Goal: Task Accomplishment & Management: Manage account settings

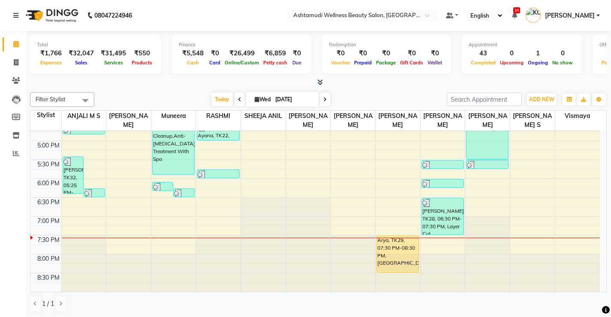
scroll to position [0, 0]
click at [14, 62] on icon at bounding box center [16, 62] width 5 height 6
select select "service"
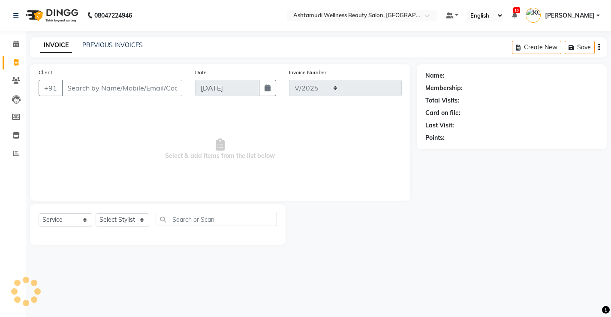
select select "4674"
type input "3350"
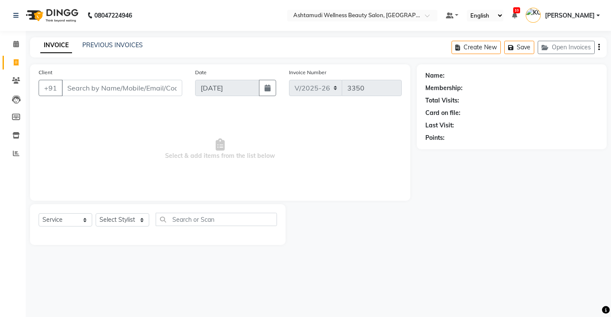
click at [104, 89] on input "Client" at bounding box center [122, 88] width 120 height 16
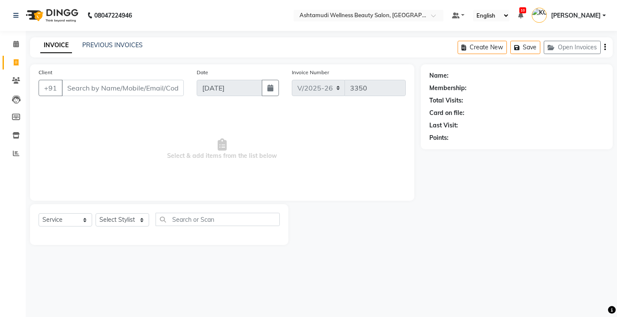
type input "9"
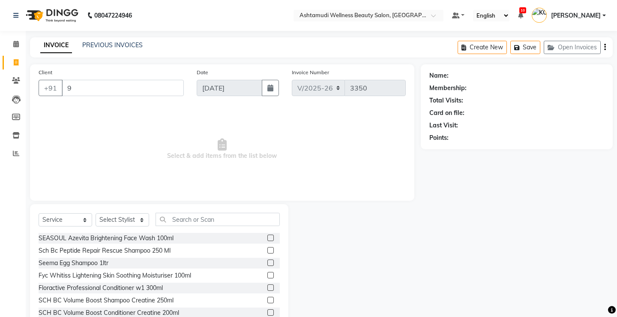
select select "product"
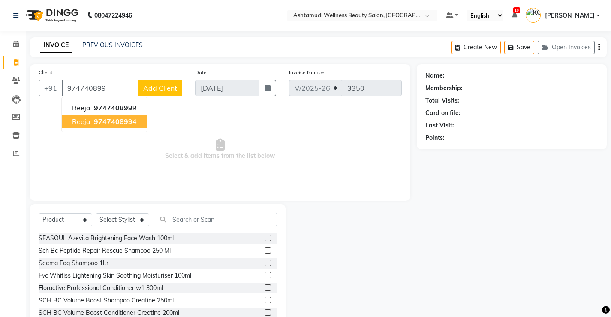
click at [120, 122] on span "974740899" at bounding box center [113, 121] width 39 height 9
type input "9747408994"
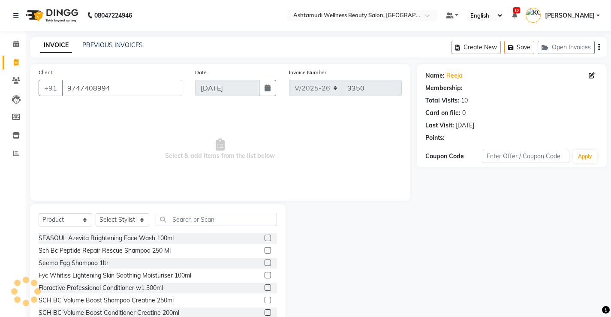
select select "2: Object"
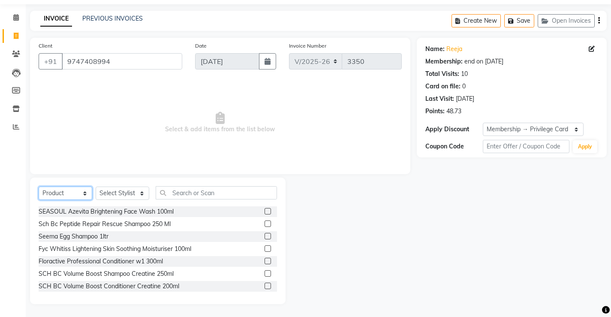
click at [59, 194] on select "Select Service Product Membership Package Voucher Prepaid Gift Card" at bounding box center [66, 192] width 54 height 13
select select "service"
click at [39, 200] on select "Select Service Product Membership Package Voucher Prepaid Gift Card" at bounding box center [66, 192] width 54 height 13
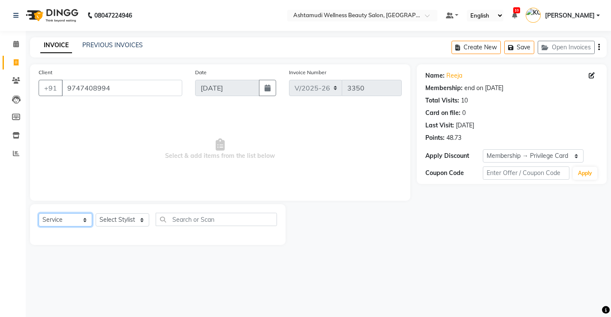
scroll to position [0, 0]
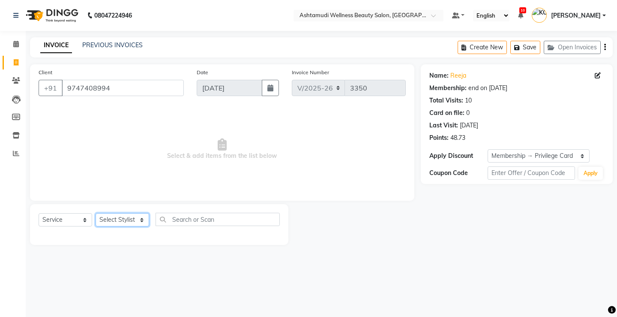
click at [108, 218] on select "Select Stylist ANJALI M S ASWATHY KOTTIYAM ASHTAMUDI KUMARI Muneera RASHMI SHEE…" at bounding box center [123, 219] width 54 height 13
select select "27469"
click at [96, 213] on select "Select Stylist ANJALI M S ASWATHY KOTTIYAM ASHTAMUDI KUMARI Muneera RASHMI SHEE…" at bounding box center [123, 219] width 54 height 13
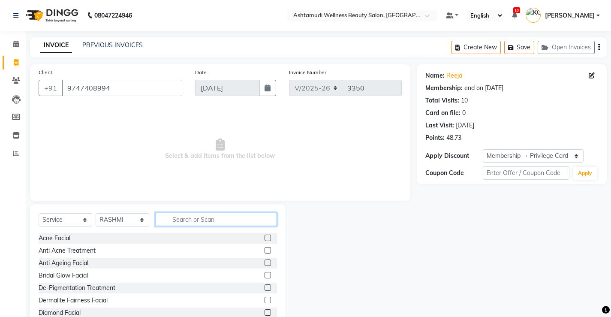
click at [177, 221] on input "text" at bounding box center [216, 219] width 121 height 13
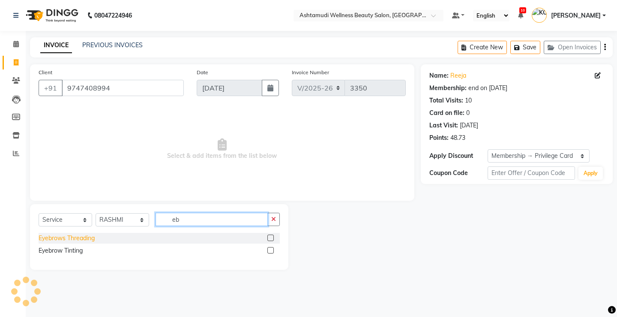
type input "eb"
click at [86, 240] on div "Eyebrows Threading" at bounding box center [67, 238] width 56 height 9
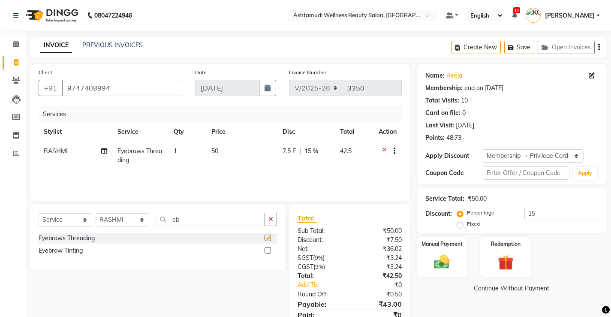
checkbox input "false"
click at [193, 220] on input "eb" at bounding box center [210, 219] width 109 height 13
type input "e"
type input "u cu"
click at [46, 240] on div "U Cut" at bounding box center [47, 238] width 16 height 9
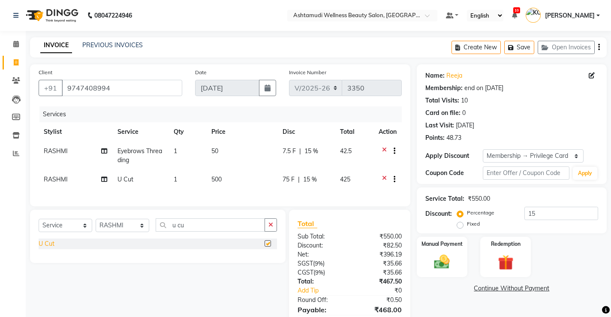
checkbox input "false"
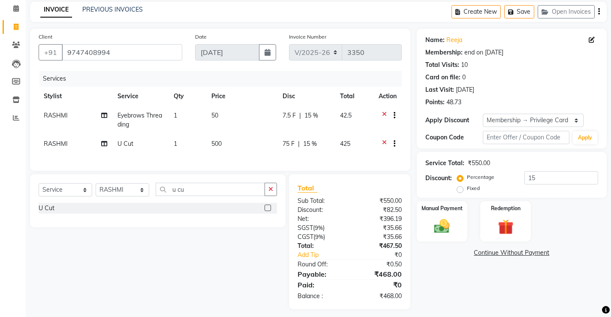
scroll to position [47, 0]
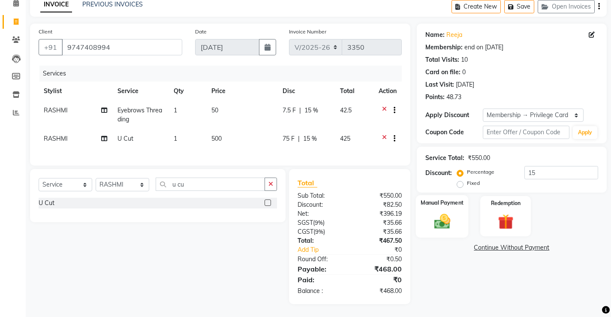
click at [438, 212] on img at bounding box center [442, 221] width 26 height 18
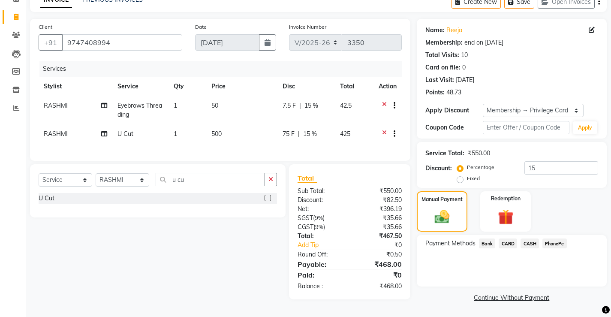
click at [531, 240] on span "CASH" at bounding box center [529, 243] width 18 height 10
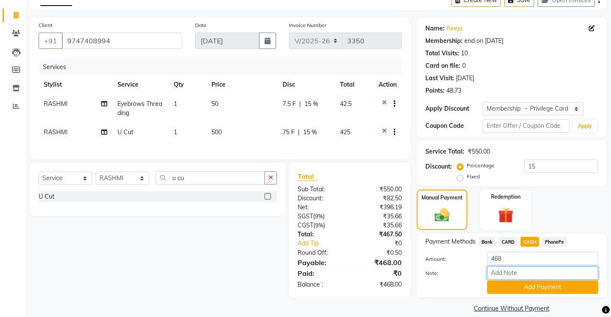
click at [520, 273] on input "Note:" at bounding box center [542, 272] width 111 height 13
type input "Vismaya Vysakh"
click at [530, 284] on button "Add Payment" at bounding box center [542, 286] width 111 height 13
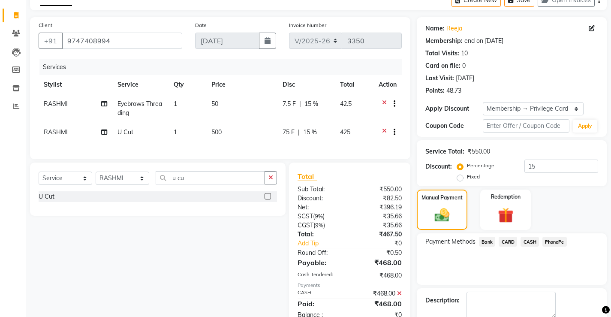
scroll to position [108, 0]
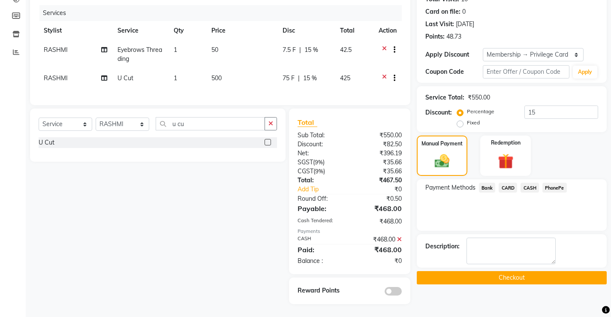
click at [462, 273] on button "Checkout" at bounding box center [512, 277] width 190 height 13
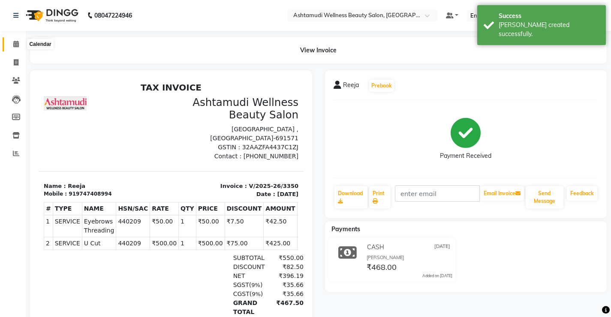
click at [14, 40] on span at bounding box center [16, 44] width 15 height 10
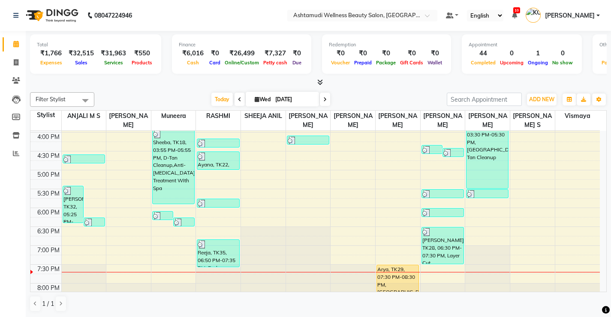
scroll to position [329, 0]
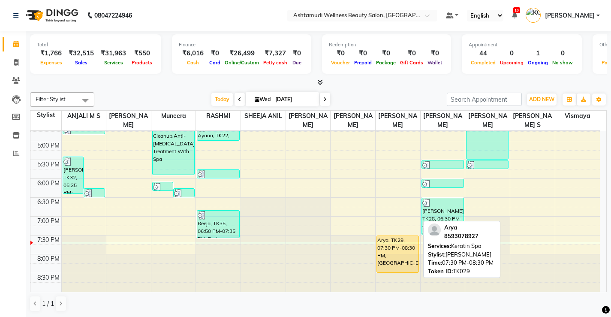
click at [402, 254] on div "Arya, TK29, 07:30 PM-08:30 PM, [GEOGRAPHIC_DATA]" at bounding box center [398, 254] width 42 height 36
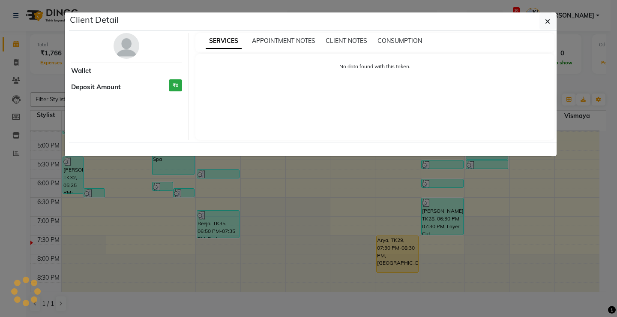
select select "1"
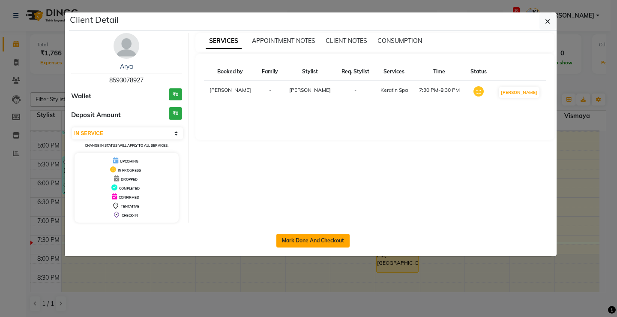
click at [329, 241] on button "Mark Done And Checkout" at bounding box center [312, 241] width 73 height 14
select select "service"
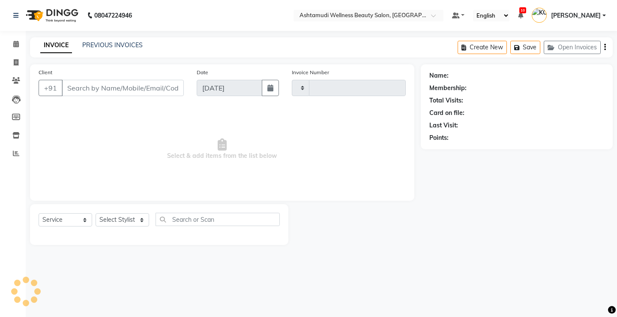
type input "3351"
select select "4674"
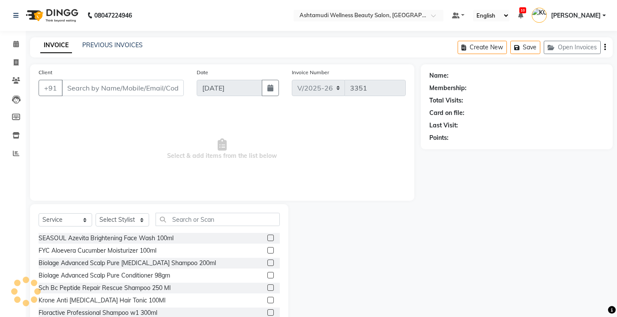
select select "product"
type input "8593078927"
select select "71741"
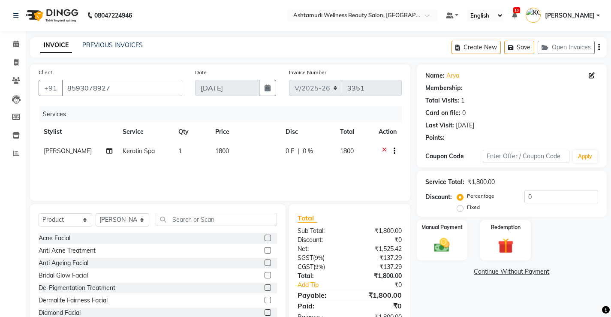
select select "2: Object"
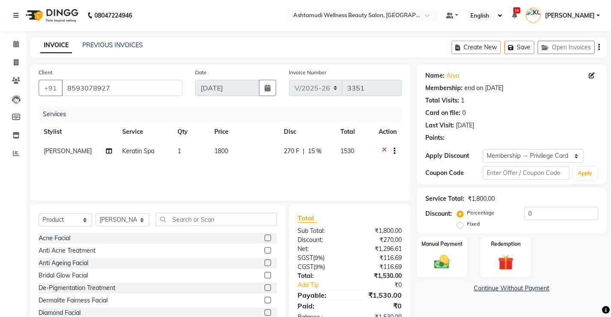
type input "15"
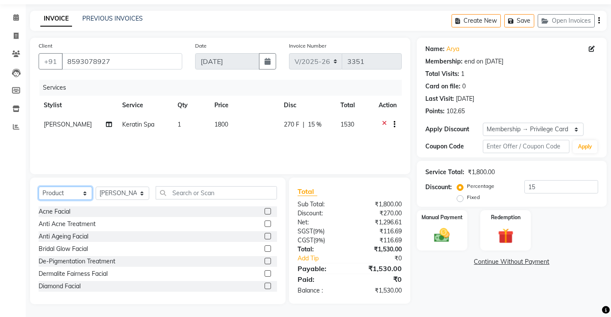
click at [60, 196] on select "Select Service Product Membership Package Voucher Prepaid Gift Card" at bounding box center [66, 192] width 54 height 13
select select "service"
click at [39, 186] on select "Select Service Product Membership Package Voucher Prepaid Gift Card" at bounding box center [66, 192] width 54 height 13
click at [111, 195] on select "Select Stylist ANJALI M S ASWATHY KOTTIYAM ASHTAMUDI KUMARI Muneera RASHMI SHEE…" at bounding box center [123, 192] width 54 height 13
select select "27466"
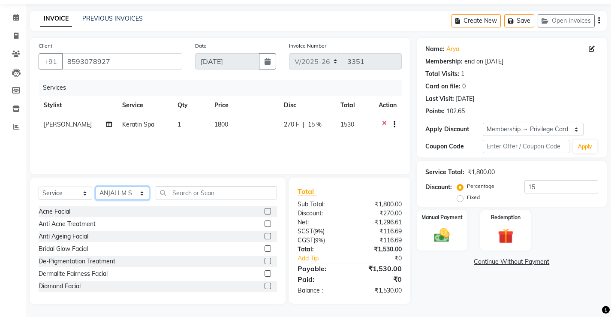
click at [96, 186] on select "Select Stylist ANJALI M S ASWATHY KOTTIYAM ASHTAMUDI KUMARI Muneera RASHMI SHEE…" at bounding box center [123, 192] width 54 height 13
click at [194, 195] on input "text" at bounding box center [216, 192] width 121 height 13
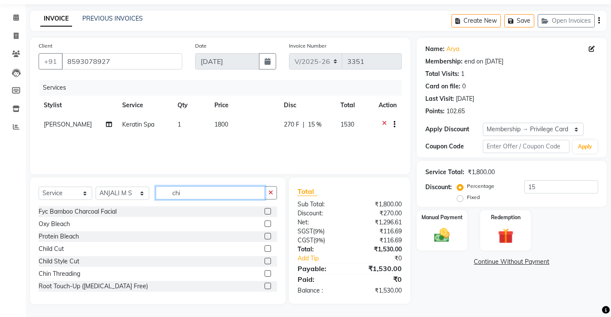
scroll to position [26, 0]
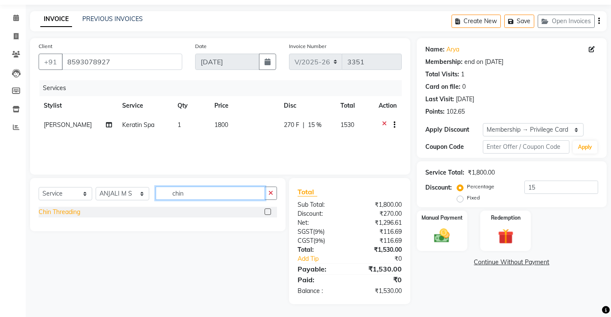
type input "chin"
click at [53, 214] on div "Chin Threading" at bounding box center [60, 211] width 42 height 9
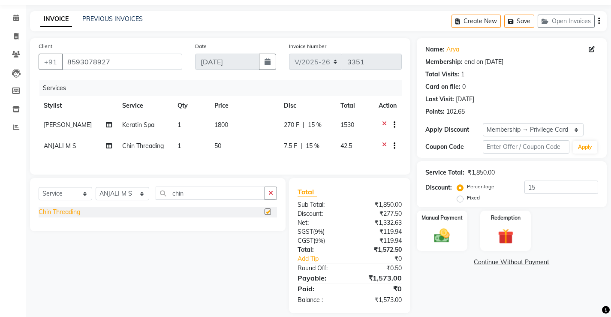
checkbox input "false"
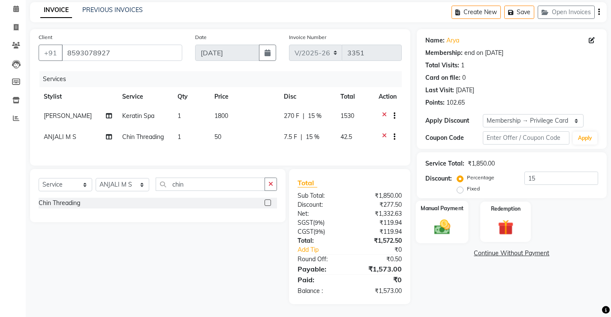
click at [457, 218] on div "Manual Payment" at bounding box center [441, 222] width 53 height 42
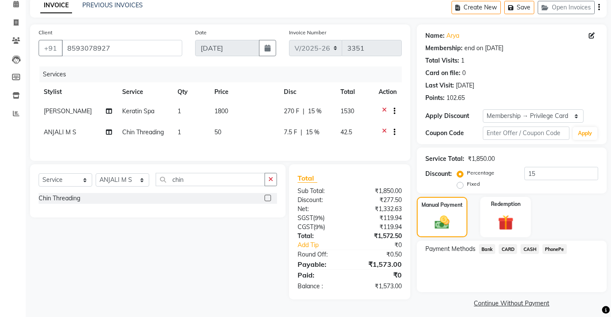
click at [527, 247] on span "CASH" at bounding box center [529, 249] width 18 height 10
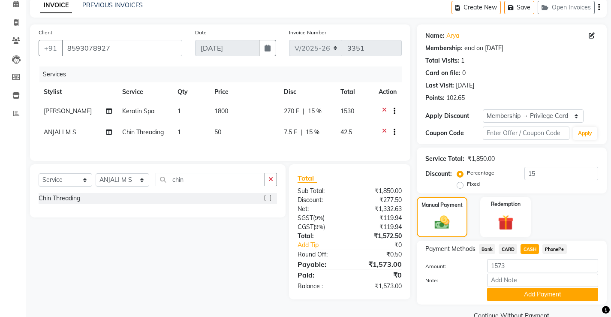
click at [510, 250] on span "CARD" at bounding box center [507, 249] width 18 height 10
click at [495, 282] on input "Note:" at bounding box center [542, 279] width 111 height 13
type input "Vismaya Vysakh"
click at [543, 288] on button "Add Payment" at bounding box center [542, 294] width 111 height 13
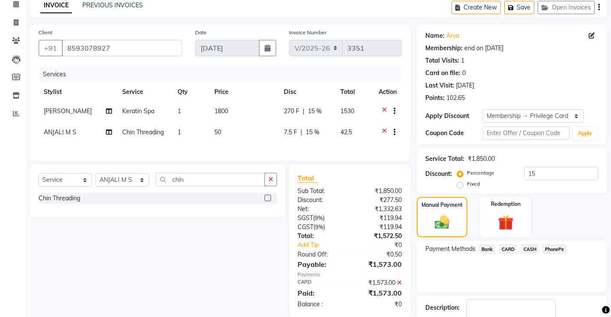
scroll to position [88, 0]
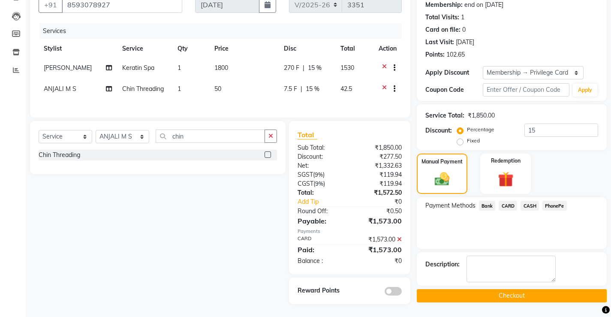
click at [484, 293] on button "Checkout" at bounding box center [512, 295] width 190 height 13
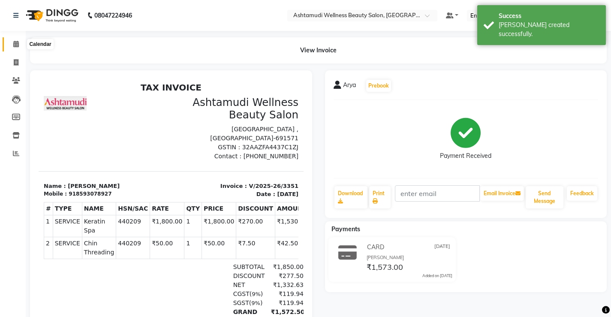
click at [14, 46] on icon at bounding box center [16, 44] width 6 height 6
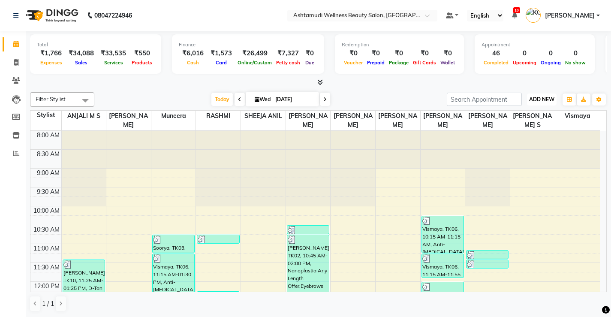
click at [545, 102] on span "ADD NEW" at bounding box center [541, 99] width 25 height 6
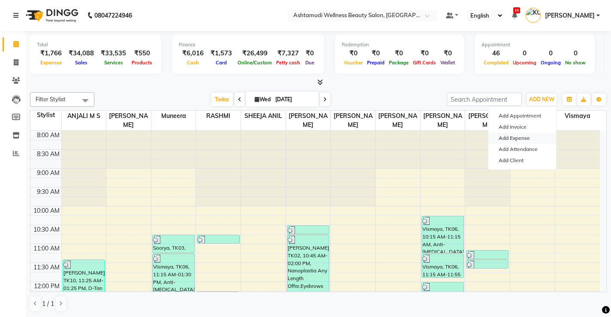
click at [518, 136] on link "Add Expense" at bounding box center [522, 137] width 68 height 11
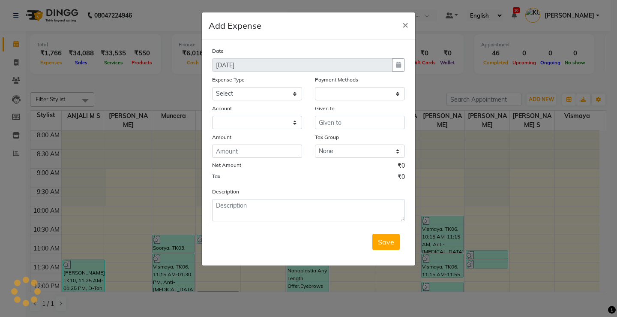
select select
select select "1"
select select "3508"
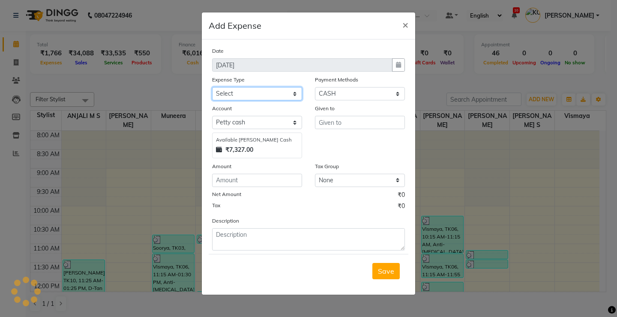
click at [244, 96] on select "Select ACCOMODATION EXPENSES ADVERTISEMENT SALES PROMOTIONAL EXPENSES Bonus BRI…" at bounding box center [257, 93] width 90 height 13
select select "6065"
click at [212, 87] on select "Select ACCOMODATION EXPENSES ADVERTISEMENT SALES PROMOTIONAL EXPENSES Bonus BRI…" at bounding box center [257, 93] width 90 height 13
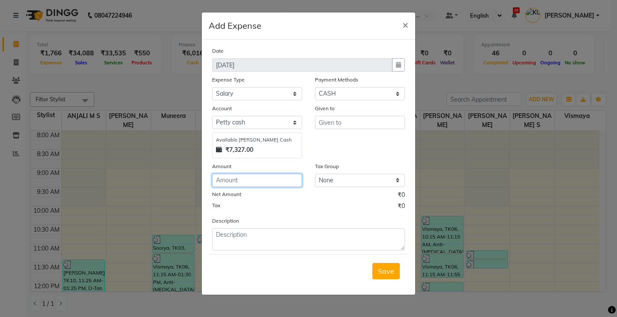
click at [237, 177] on input "number" at bounding box center [257, 180] width 90 height 13
type input "23815"
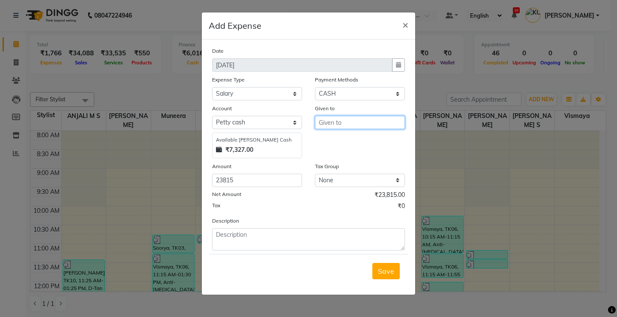
click at [344, 120] on input "text" at bounding box center [360, 122] width 90 height 13
click at [363, 140] on ngb-highlight "SHEE JA ANIL" at bounding box center [347, 140] width 43 height 9
type input "SHEEJA ANIL"
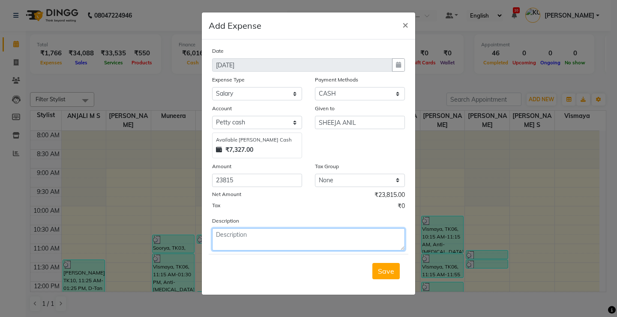
click at [269, 237] on textarea at bounding box center [308, 239] width 193 height 22
type textarea "Salary"
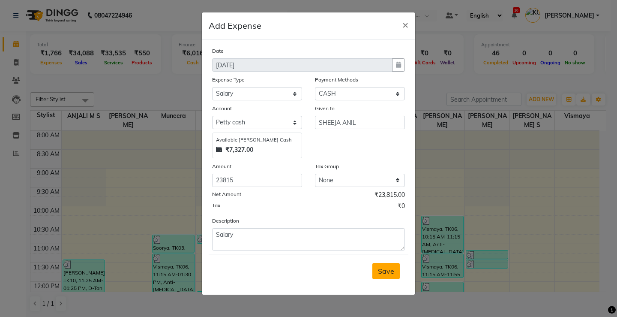
click at [390, 270] on span "Save" at bounding box center [386, 271] width 16 height 9
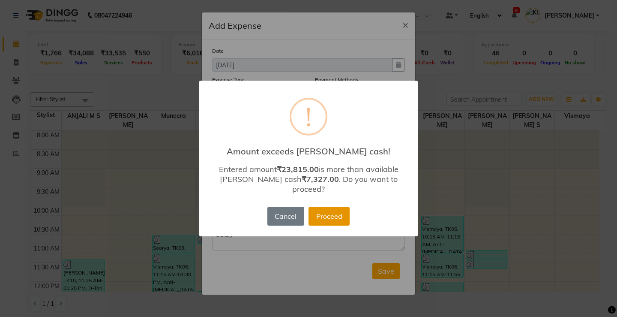
click at [332, 214] on button "Proceed" at bounding box center [329, 216] width 41 height 19
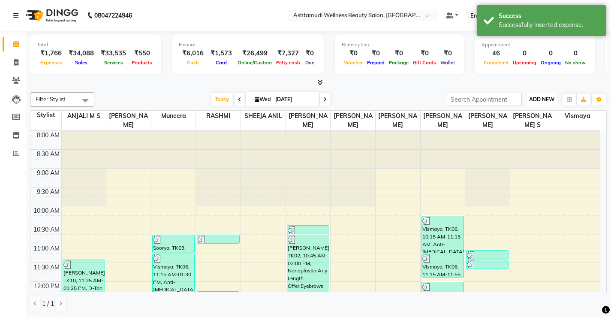
click at [548, 102] on span "ADD NEW" at bounding box center [541, 99] width 25 height 6
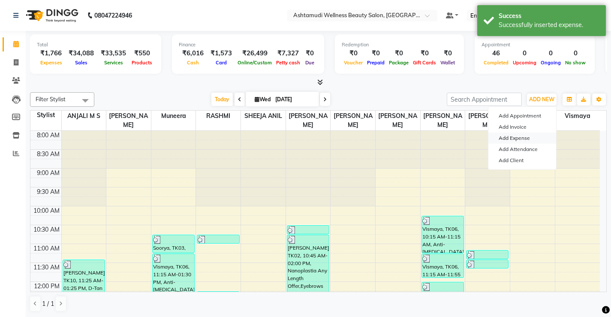
click at [510, 135] on link "Add Expense" at bounding box center [522, 137] width 68 height 11
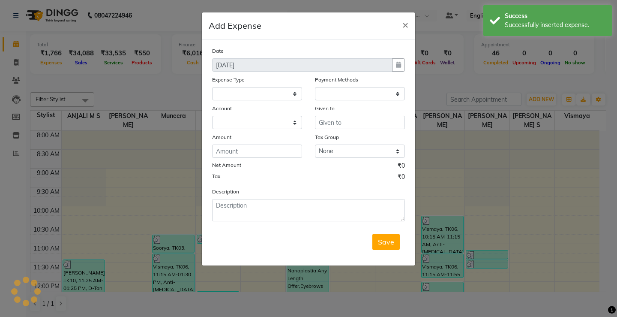
select select
select select "1"
select select "3508"
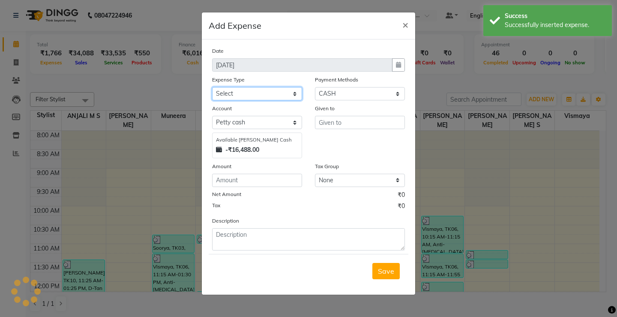
click at [245, 94] on select "Select ACCOMODATION EXPENSES ADVERTISEMENT SALES PROMOTIONAL EXPENSES Bonus BRI…" at bounding box center [257, 93] width 90 height 13
select select "6065"
click at [212, 87] on select "Select ACCOMODATION EXPENSES ADVERTISEMENT SALES PROMOTIONAL EXPENSES Bonus BRI…" at bounding box center [257, 93] width 90 height 13
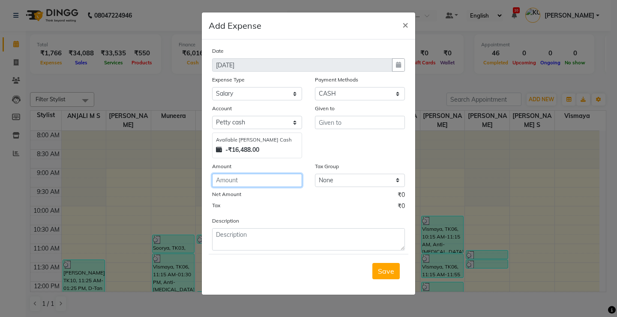
click at [243, 184] on input "number" at bounding box center [257, 180] width 90 height 13
type input "17822"
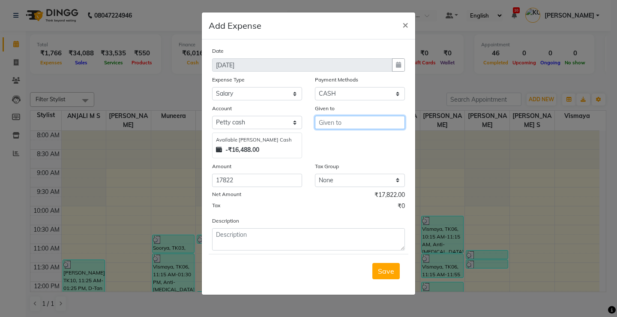
click at [330, 126] on input "text" at bounding box center [360, 122] width 90 height 13
click at [341, 142] on ngb-highlight "SIN DHYA" at bounding box center [341, 140] width 31 height 9
type input "[PERSON_NAME]"
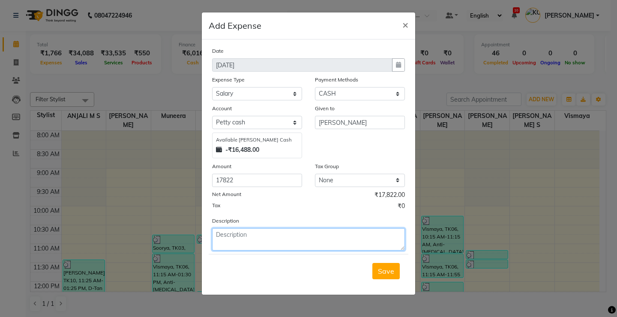
click at [276, 243] on textarea at bounding box center [308, 239] width 193 height 22
type textarea "Salary"
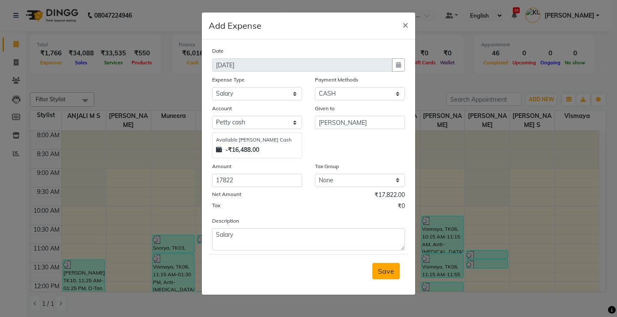
click at [394, 265] on button "Save" at bounding box center [385, 271] width 27 height 16
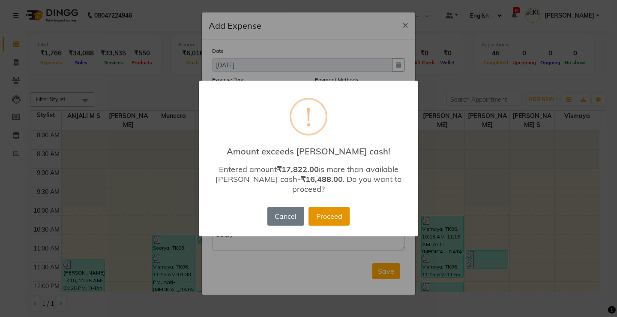
click at [331, 207] on button "Proceed" at bounding box center [329, 216] width 41 height 19
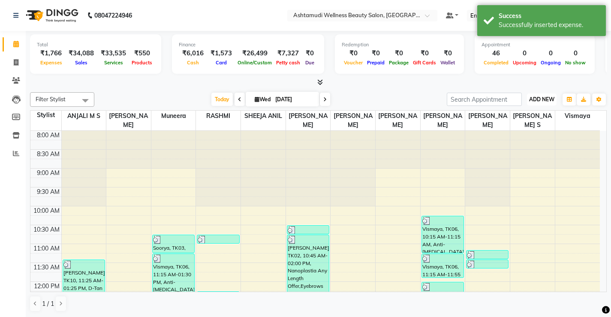
click at [541, 102] on span "ADD NEW" at bounding box center [541, 99] width 25 height 6
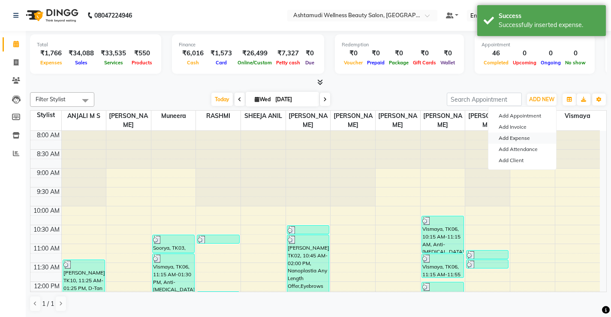
click at [517, 140] on link "Add Expense" at bounding box center [522, 137] width 68 height 11
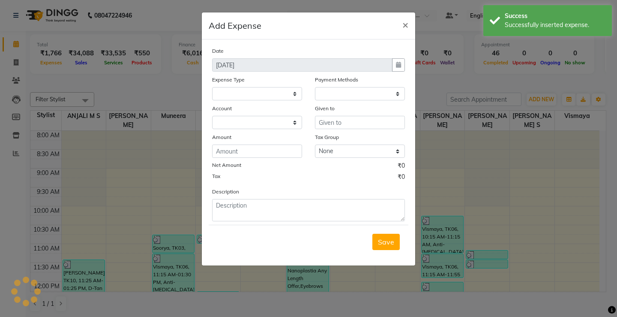
select select
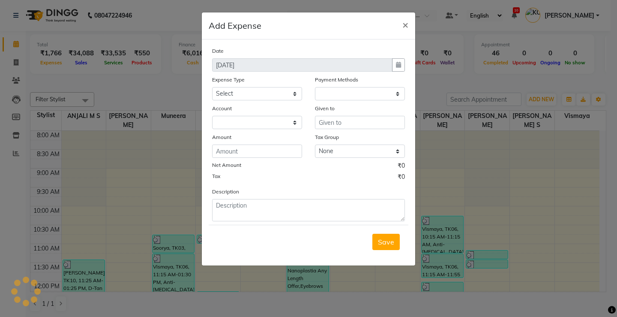
select select "1"
select select "3508"
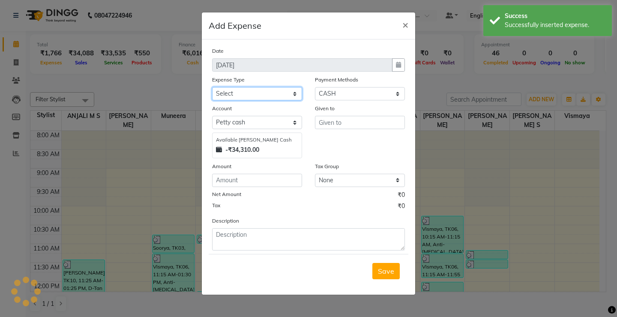
click at [248, 93] on select "Select ACCOMODATION EXPENSES ADVERTISEMENT SALES PROMOTIONAL EXPENSES Bonus BRI…" at bounding box center [257, 93] width 90 height 13
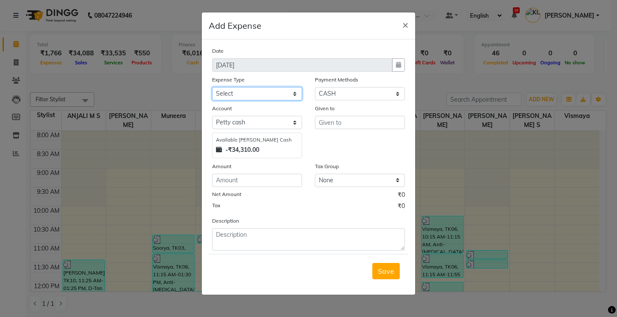
select select "6065"
click at [212, 87] on select "Select ACCOMODATION EXPENSES ADVERTISEMENT SALES PROMOTIONAL EXPENSES Bonus BRI…" at bounding box center [257, 93] width 90 height 13
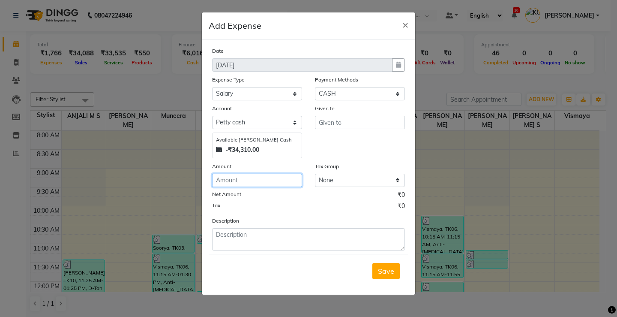
click at [250, 174] on input "number" at bounding box center [257, 180] width 90 height 13
type input "17689"
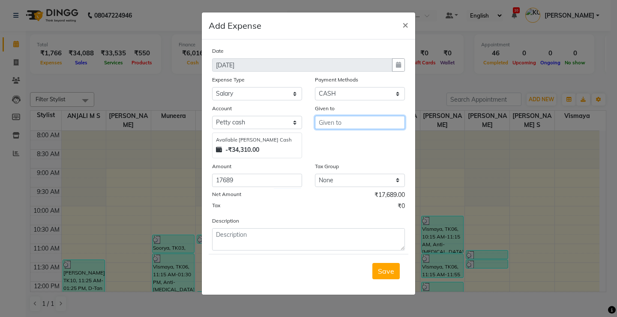
click at [358, 123] on input "text" at bounding box center [360, 122] width 90 height 13
click at [342, 142] on ngb-highlight "Sree priya" at bounding box center [341, 140] width 31 height 9
type input "[PERSON_NAME]"
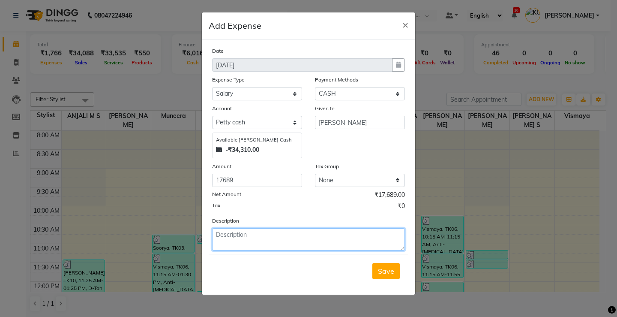
click at [233, 237] on textarea at bounding box center [308, 239] width 193 height 22
type textarea "Salary"
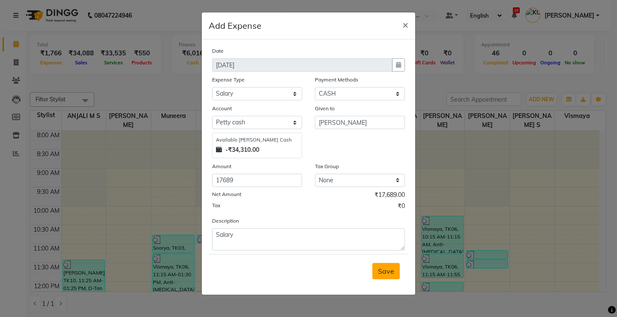
click at [387, 267] on span "Save" at bounding box center [386, 271] width 16 height 9
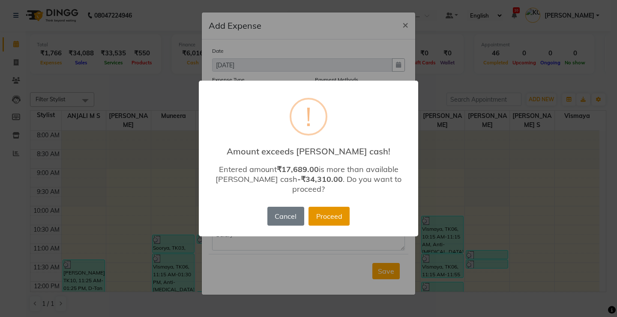
click at [330, 211] on button "Proceed" at bounding box center [329, 216] width 41 height 19
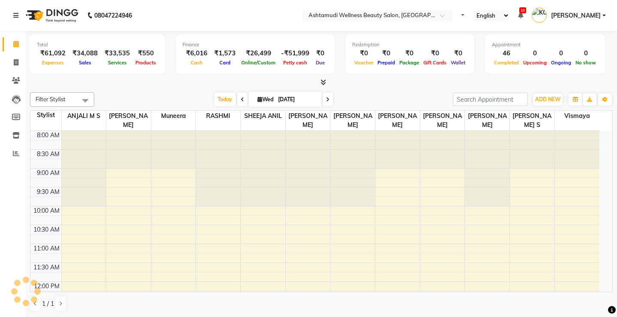
select select "en"
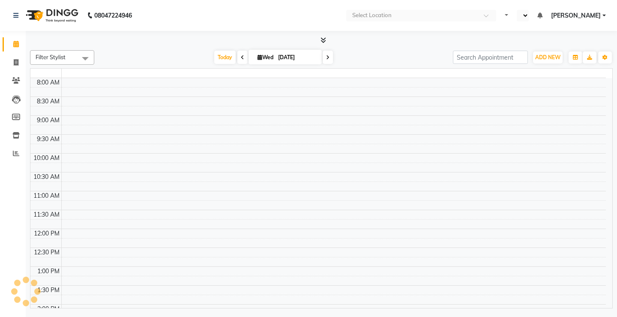
select select "en"
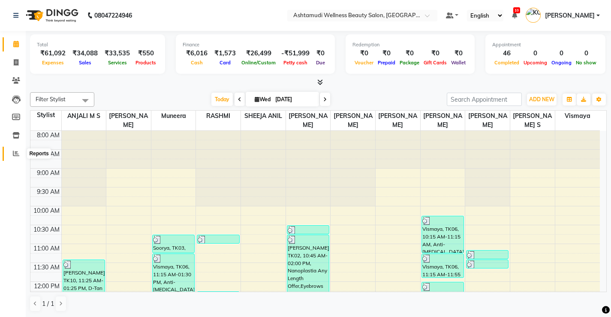
click at [11, 156] on span at bounding box center [16, 154] width 15 height 10
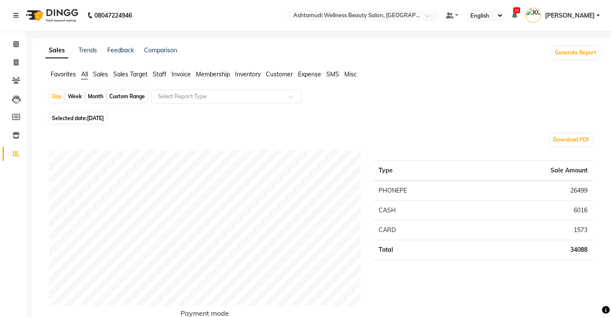
click at [309, 73] on span "Expense" at bounding box center [309, 74] width 23 height 8
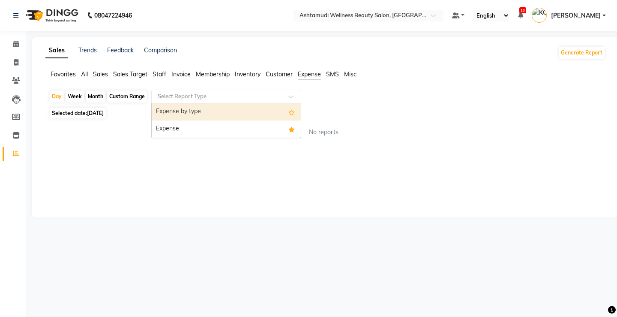
click at [221, 99] on input "text" at bounding box center [217, 96] width 123 height 9
click at [215, 112] on div "Expense by type" at bounding box center [226, 111] width 149 height 17
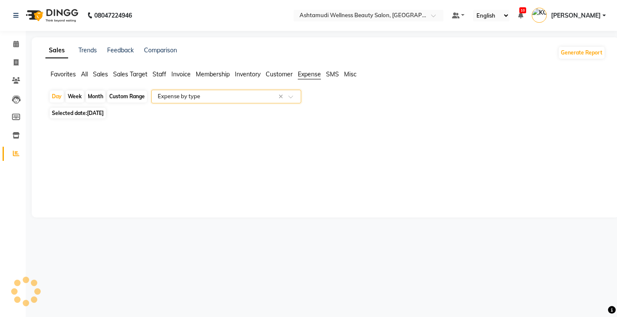
select select "full_report"
select select "csv"
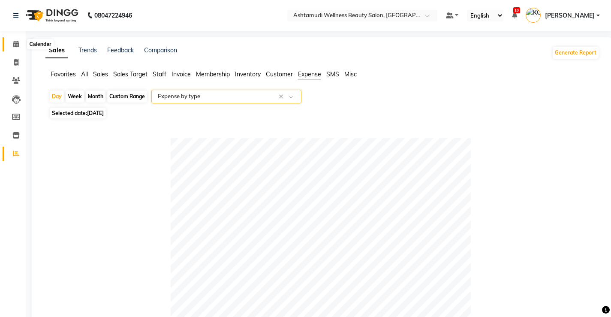
click at [13, 41] on icon at bounding box center [16, 44] width 6 height 6
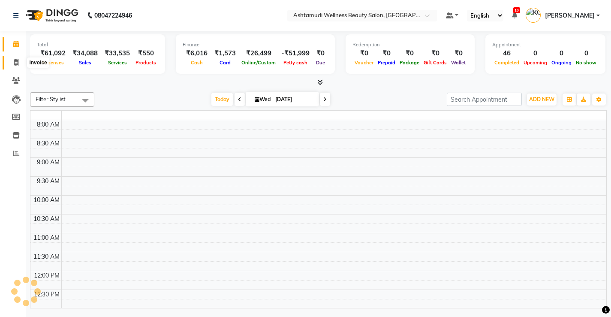
click at [16, 65] on icon at bounding box center [16, 62] width 5 height 6
select select "service"
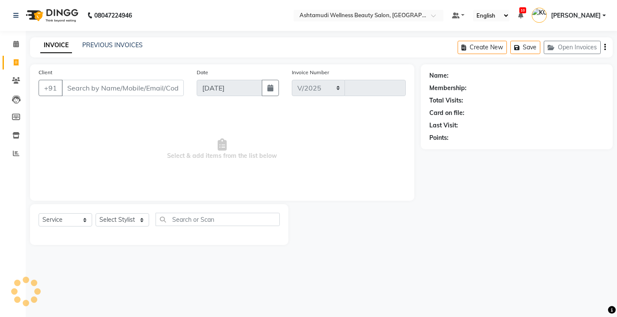
select select "4674"
type input "3352"
click at [54, 219] on select "Select Service Product Membership Package Voucher Prepaid Gift Card" at bounding box center [66, 219] width 54 height 13
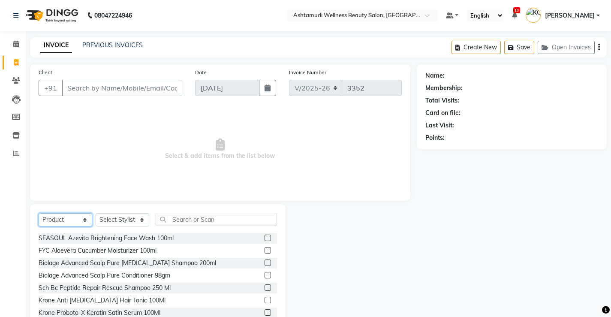
select select "service"
click at [39, 213] on select "Select Service Product Membership Package Voucher Prepaid Gift Card" at bounding box center [66, 219] width 54 height 13
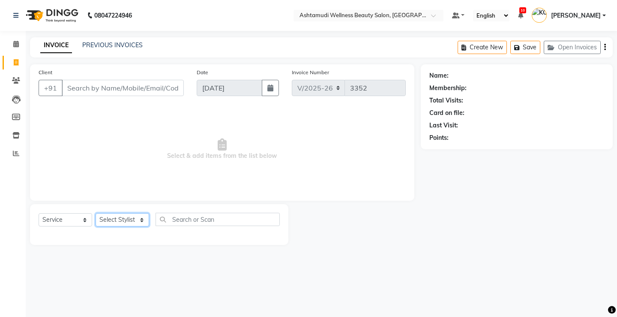
click at [110, 219] on select "Select Stylist ANJALI M S ASWATHY KOTTIYAM ASHTAMUDI KUMARI Muneera RASHMI SHEE…" at bounding box center [123, 219] width 54 height 13
select select "27469"
click at [96, 213] on select "Select Stylist ANJALI M S ASWATHY KOTTIYAM ASHTAMUDI KUMARI Muneera RASHMI SHEE…" at bounding box center [123, 219] width 54 height 13
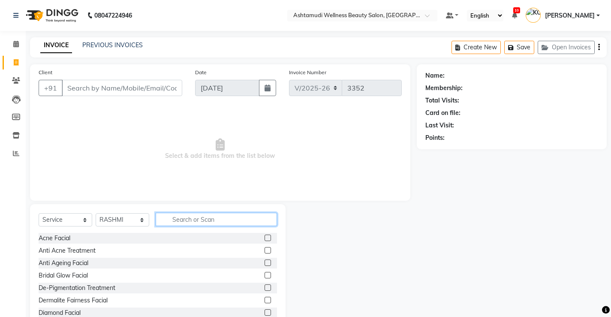
click at [183, 224] on input "text" at bounding box center [216, 219] width 121 height 13
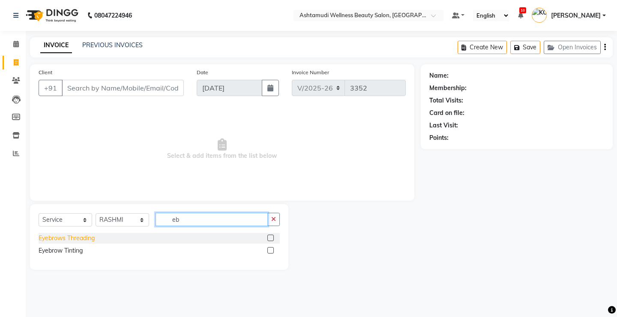
type input "eb"
click at [78, 236] on div "Eyebrows Threading" at bounding box center [67, 238] width 56 height 9
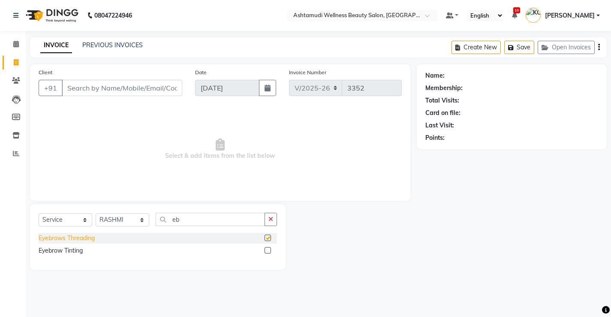
checkbox input "false"
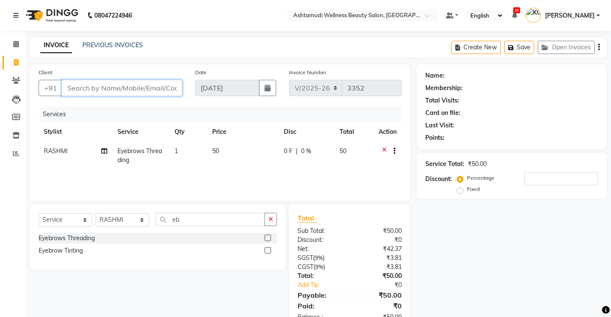
click at [116, 90] on input "Client" at bounding box center [122, 88] width 120 height 16
click at [117, 95] on input "Client" at bounding box center [122, 88] width 120 height 16
click at [120, 88] on input "Client" at bounding box center [122, 88] width 120 height 16
click at [121, 85] on input "Client" at bounding box center [122, 88] width 120 height 16
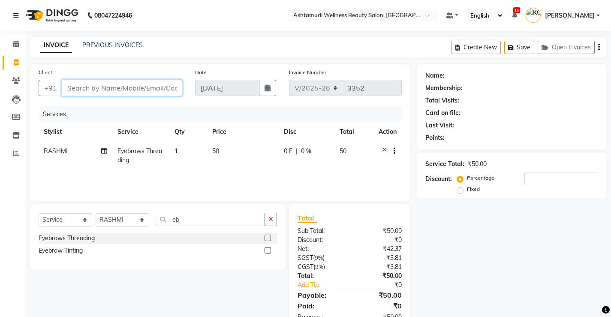
click at [117, 90] on input "Client" at bounding box center [122, 88] width 120 height 16
type input "9"
type input "0"
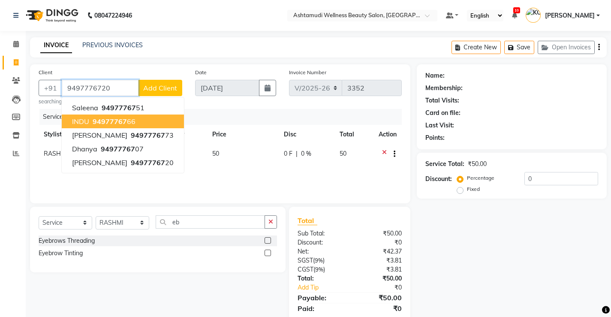
type input "9497776720"
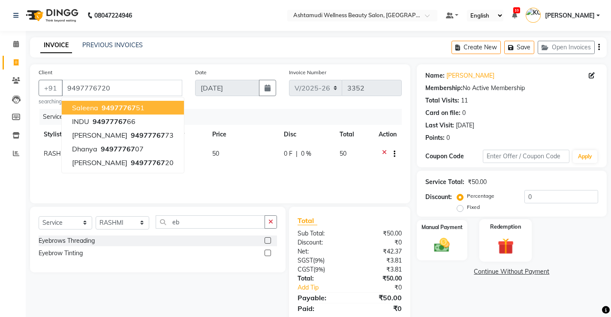
scroll to position [29, 0]
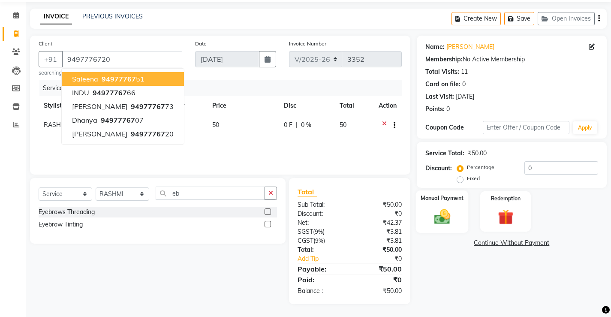
click at [448, 224] on img at bounding box center [442, 216] width 26 height 18
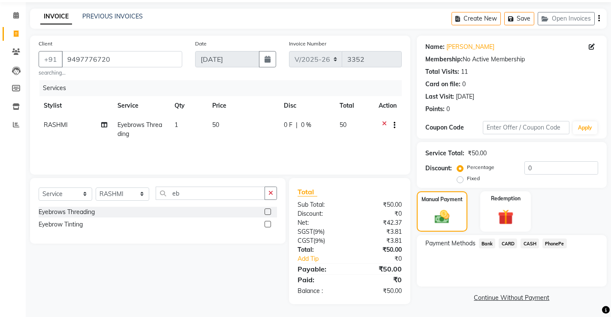
click at [555, 245] on span "PhonePe" at bounding box center [554, 243] width 24 height 10
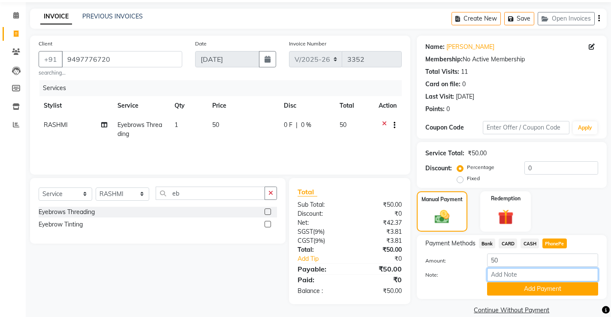
click at [522, 279] on input "Note:" at bounding box center [542, 274] width 111 height 13
type input "Vismaya Vysakh"
click at [540, 287] on button "Add Payment" at bounding box center [542, 288] width 111 height 13
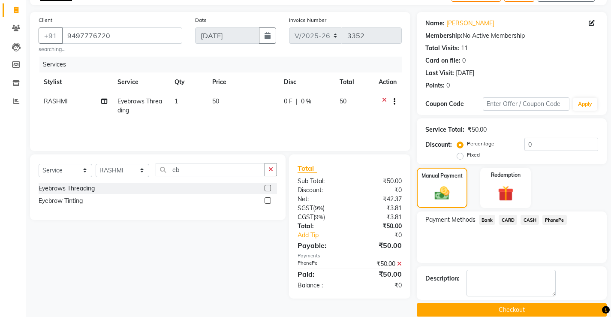
scroll to position [65, 0]
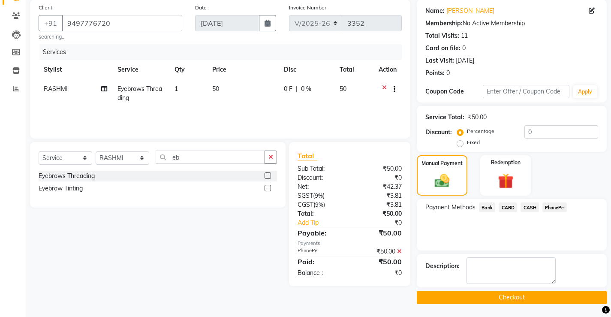
click at [509, 297] on button "Checkout" at bounding box center [512, 297] width 190 height 13
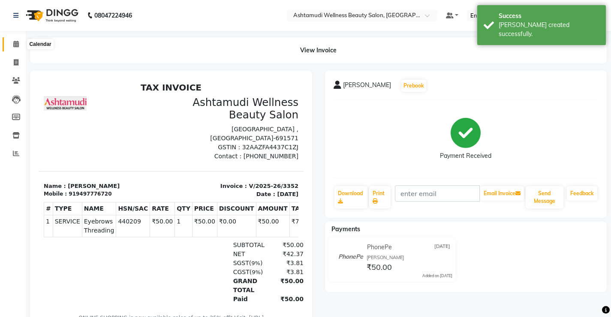
click at [17, 42] on icon at bounding box center [16, 44] width 6 height 6
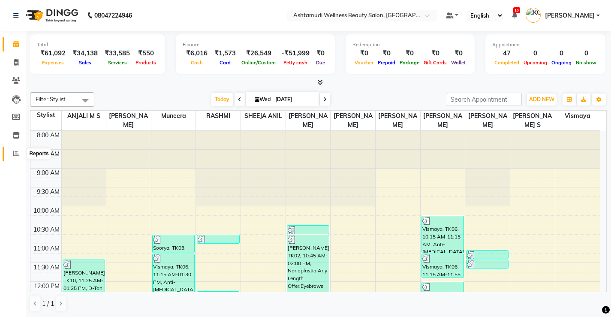
click at [15, 155] on icon at bounding box center [16, 153] width 6 height 6
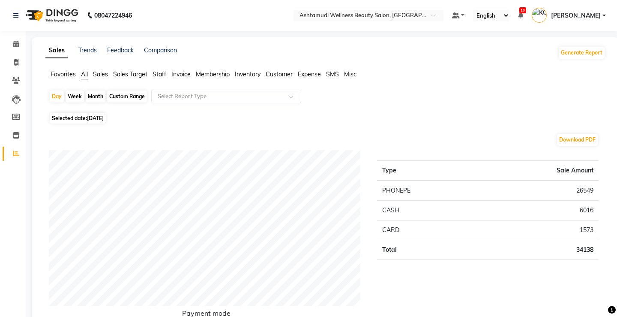
click at [299, 77] on span "Expense" at bounding box center [309, 74] width 23 height 8
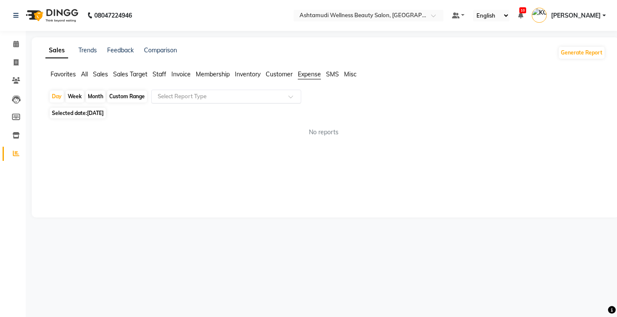
click at [258, 99] on input "text" at bounding box center [217, 96] width 123 height 9
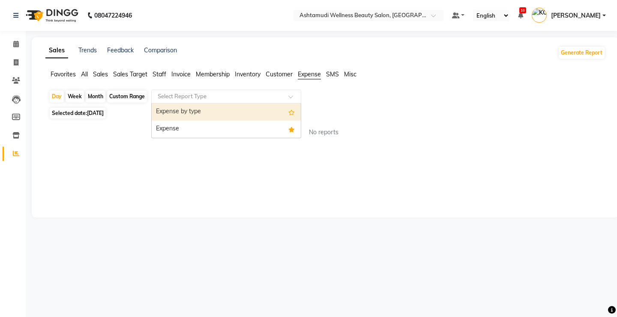
click at [231, 117] on div "Expense by type" at bounding box center [226, 111] width 149 height 17
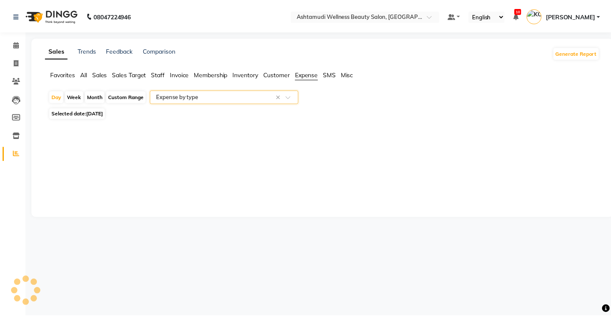
select select "full_report"
select select "csv"
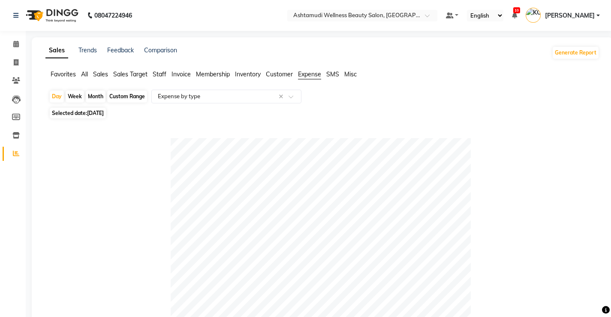
click at [12, 36] on li "Calendar" at bounding box center [13, 44] width 26 height 18
click at [16, 42] on icon at bounding box center [16, 44] width 6 height 6
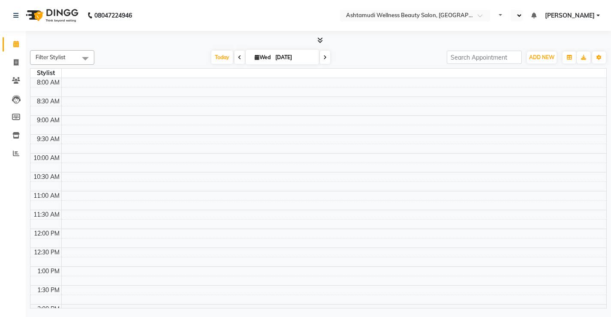
select select "en"
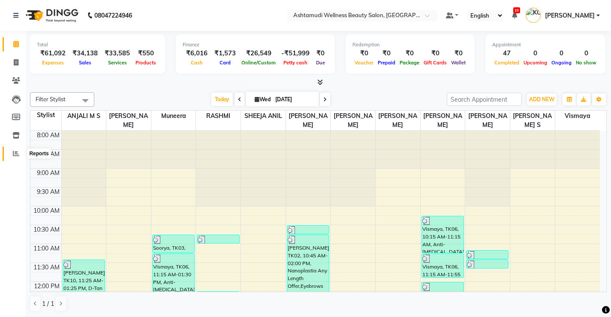
click at [14, 154] on icon at bounding box center [16, 153] width 6 height 6
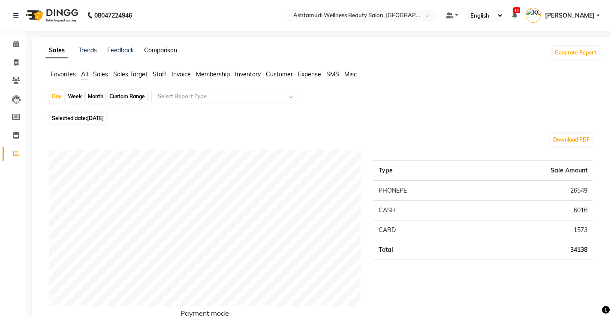
click at [163, 48] on link "Comparison" at bounding box center [160, 50] width 33 height 8
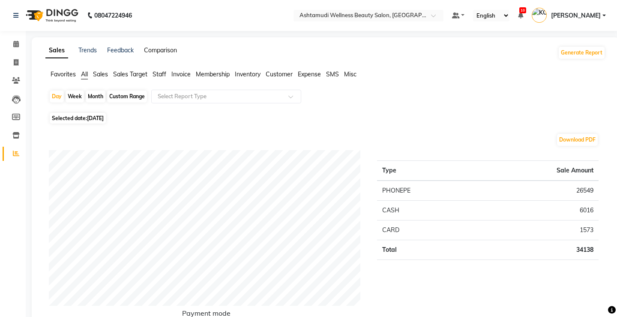
select select "single_date"
select select "single_date_dash"
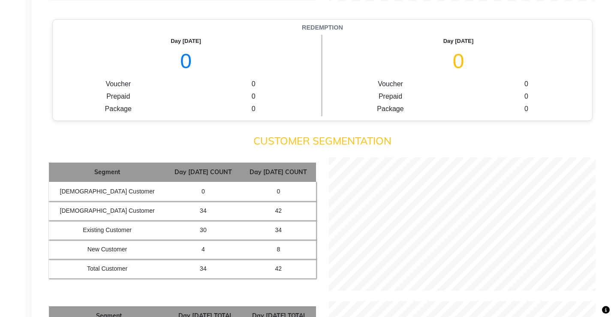
scroll to position [686, 0]
